Goal: Task Accomplishment & Management: Use online tool/utility

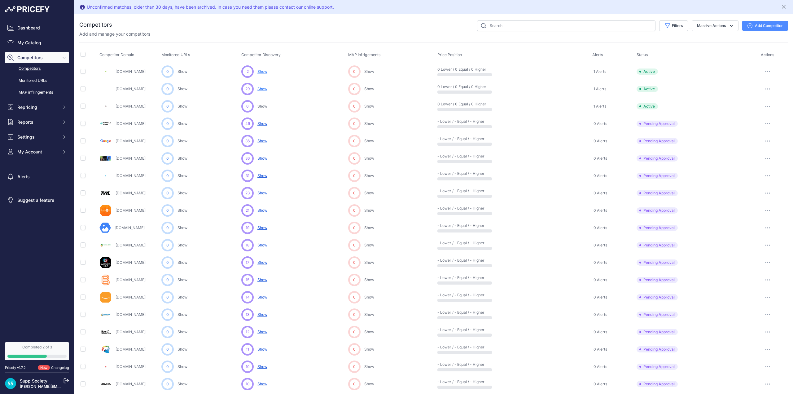
click at [260, 87] on span "Show" at bounding box center [262, 88] width 10 height 5
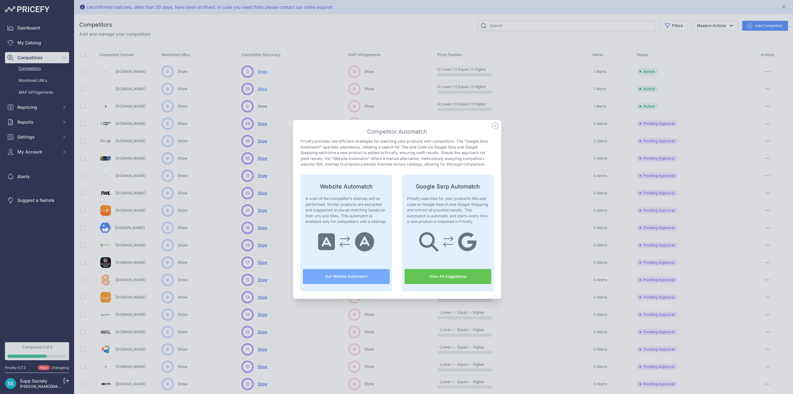
click at [352, 273] on button "Run Website Automatch" at bounding box center [346, 276] width 87 height 15
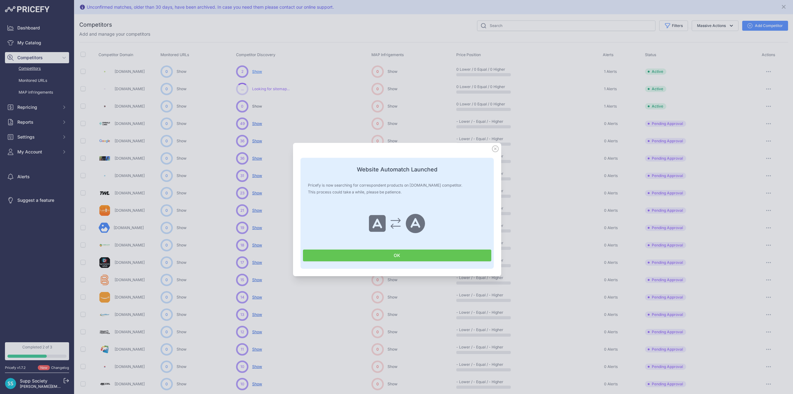
click at [388, 257] on button "OK" at bounding box center [397, 255] width 188 height 12
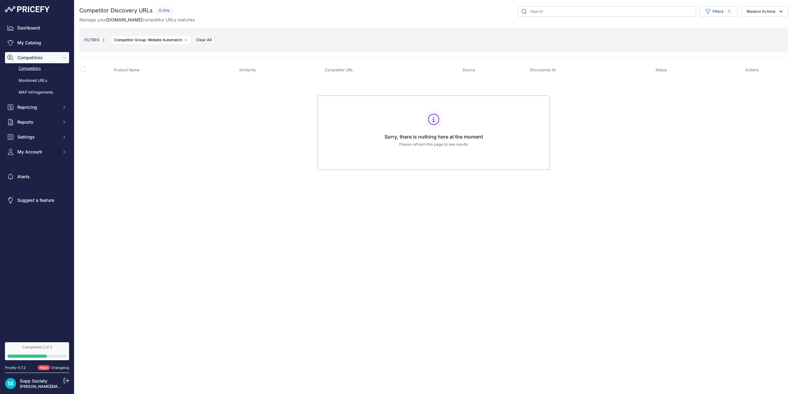
click at [35, 67] on link "Competitors" at bounding box center [37, 68] width 64 height 11
